Goal: Information Seeking & Learning: Learn about a topic

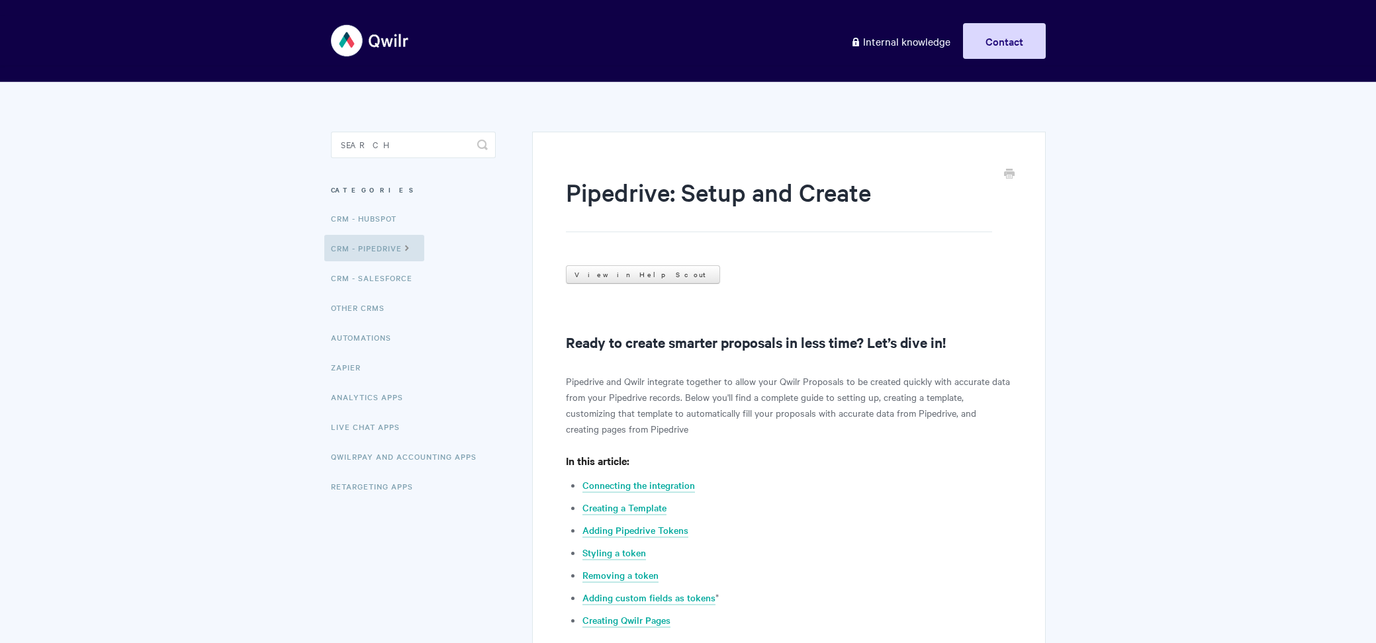
scroll to position [486, 0]
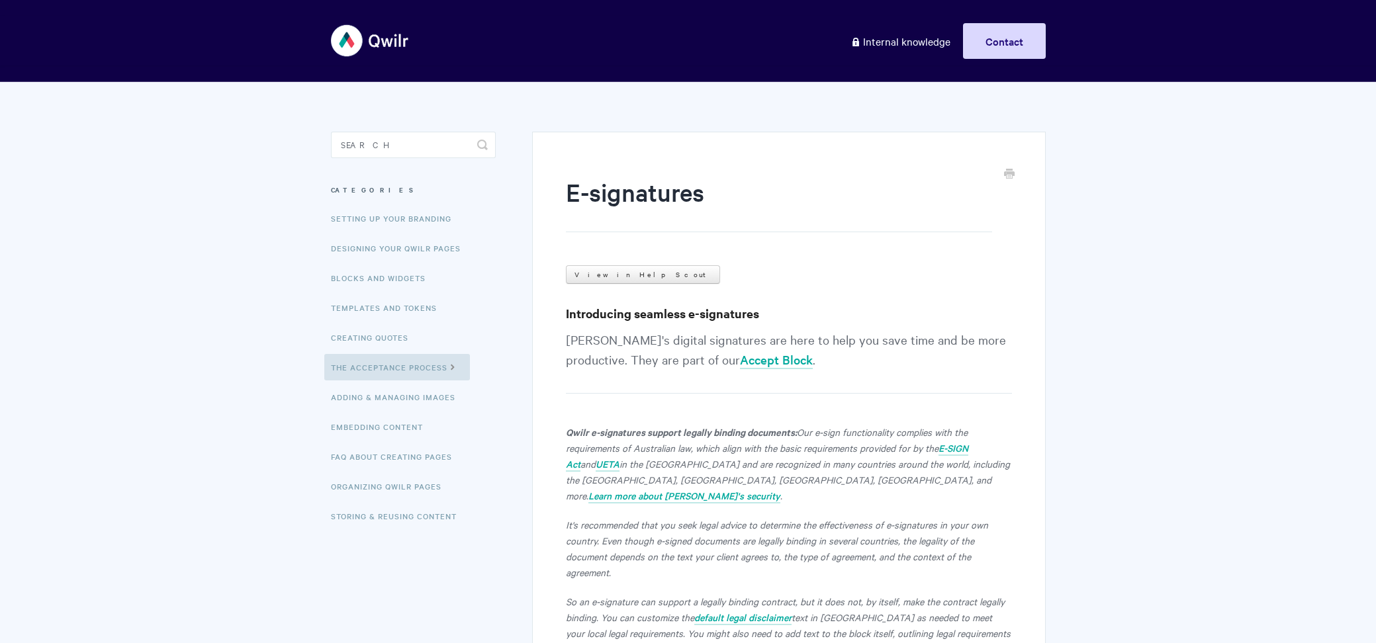
scroll to position [711, 0]
